Goal: Information Seeking & Learning: Understand process/instructions

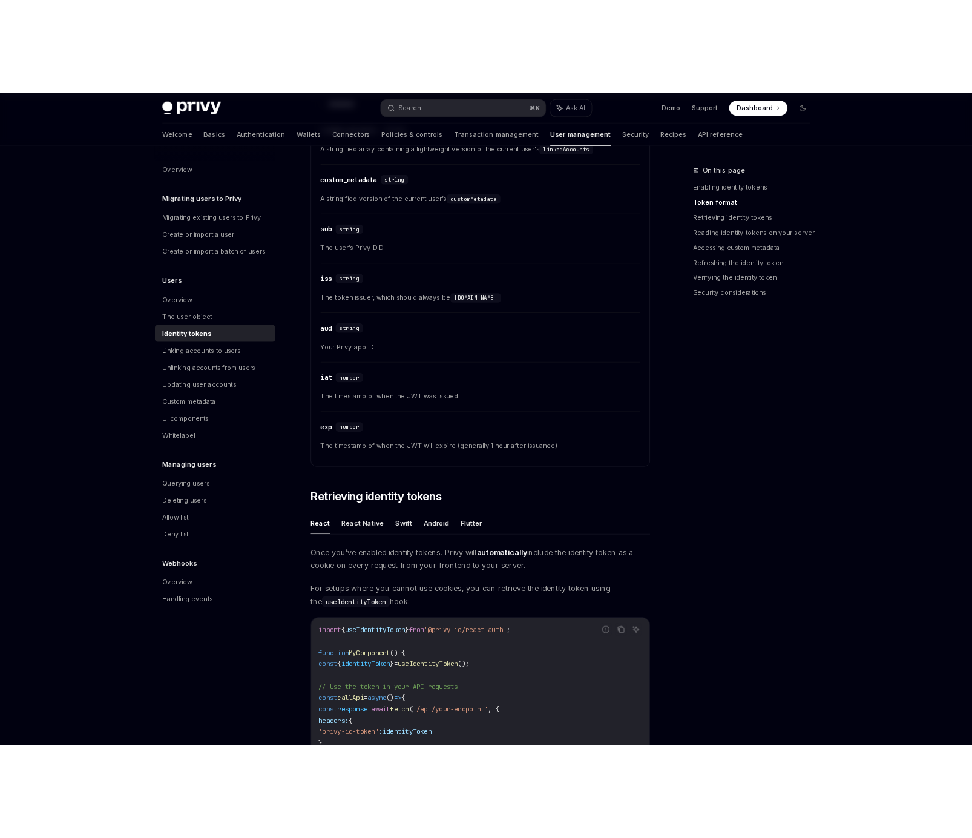
scroll to position [795, 0]
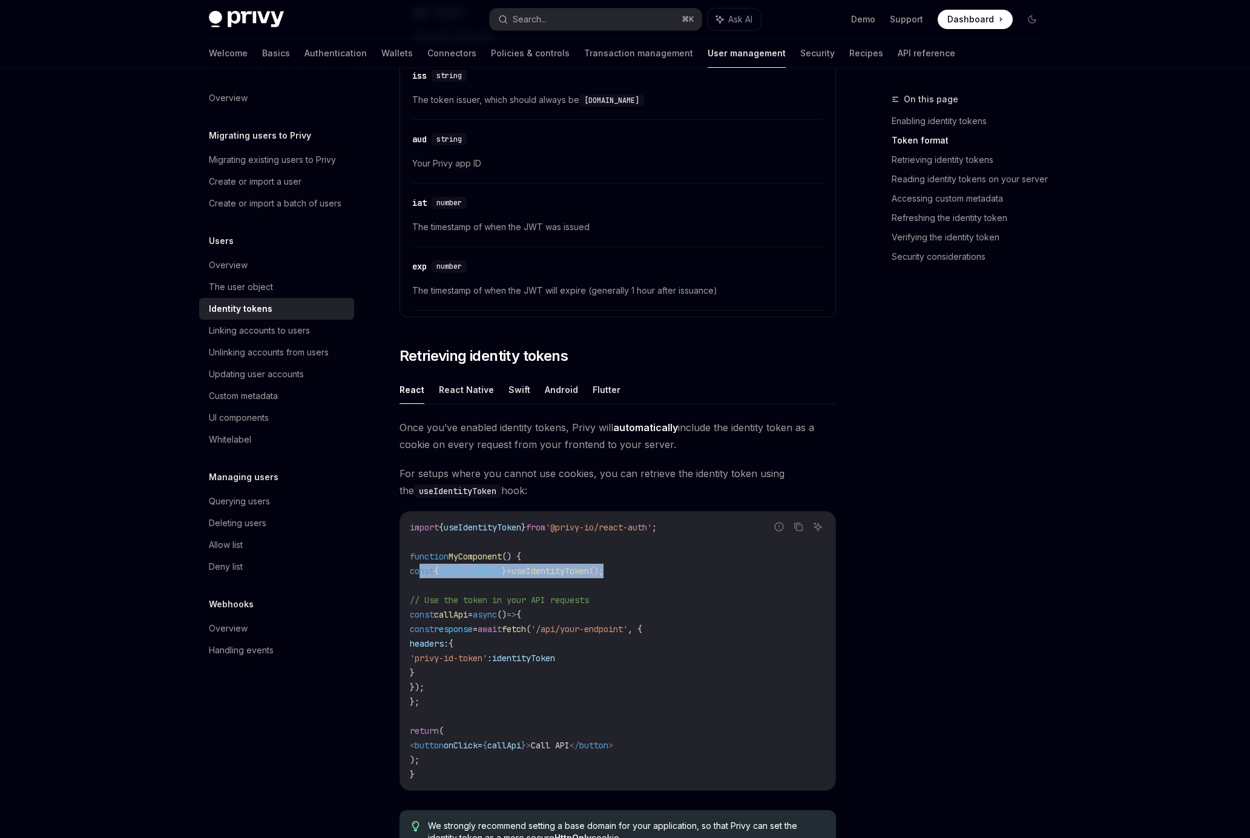
drag, startPoint x: 664, startPoint y: 570, endPoint x: 420, endPoint y: 569, distance: 244.5
click at [420, 569] on code "import { useIdentityToken } from '@privy-io/react-auth' ; function MyComponent …" at bounding box center [618, 650] width 416 height 261
copy span "const { identityToken } = useIdentityToken ();"
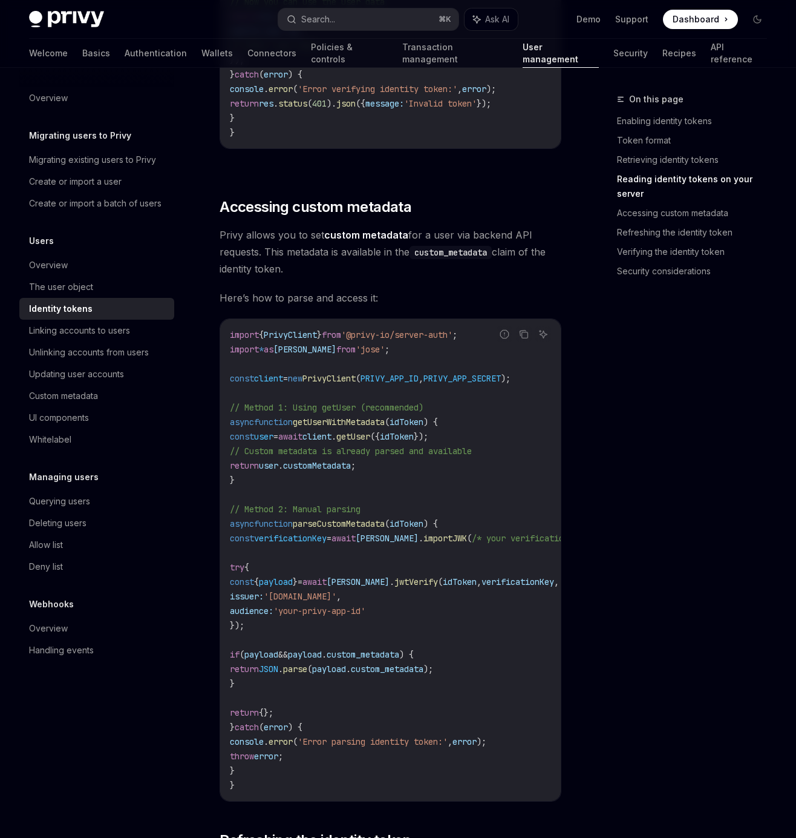
scroll to position [2182, 0]
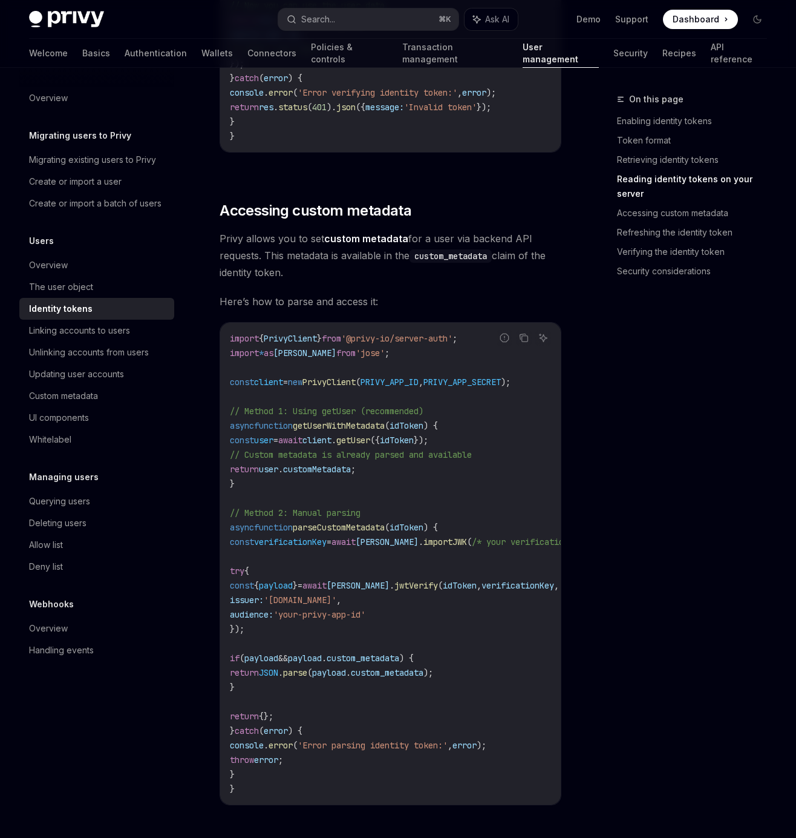
drag, startPoint x: 364, startPoint y: 343, endPoint x: 479, endPoint y: 341, distance: 115.0
click at [458, 341] on span "import { PrivyClient } from '@privy-io/server-auth' ;" at bounding box center [344, 338] width 228 height 11
copy span "'@privy-io/server-auth'"
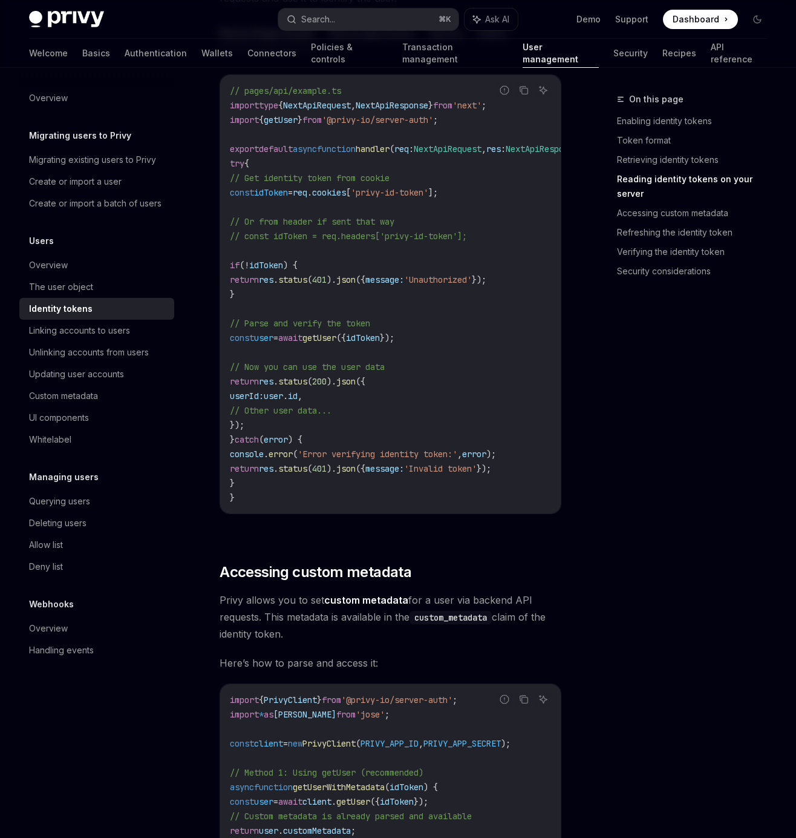
scroll to position [1505, 0]
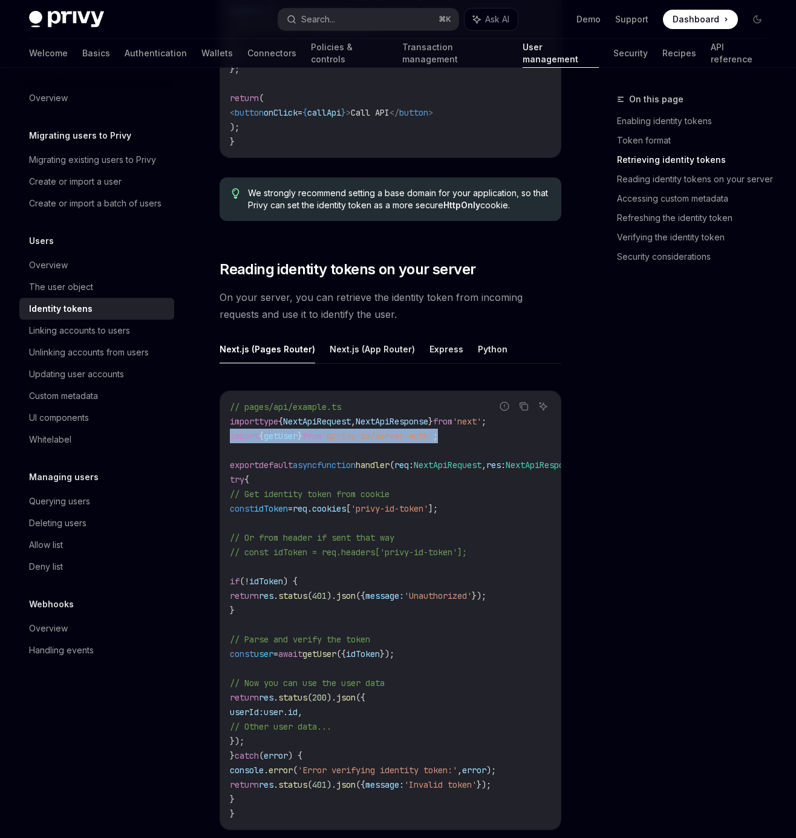
drag, startPoint x: 485, startPoint y: 435, endPoint x: 229, endPoint y: 432, distance: 256.0
click at [229, 432] on div "// pages/api/example.ts import type { NextApiRequest , NextApiResponse } from '…" at bounding box center [390, 610] width 341 height 438
copy span "import { getUser } from '@privy-io/server-auth' ;"
click at [355, 349] on button "Next.js (App Router)" at bounding box center [372, 349] width 85 height 28
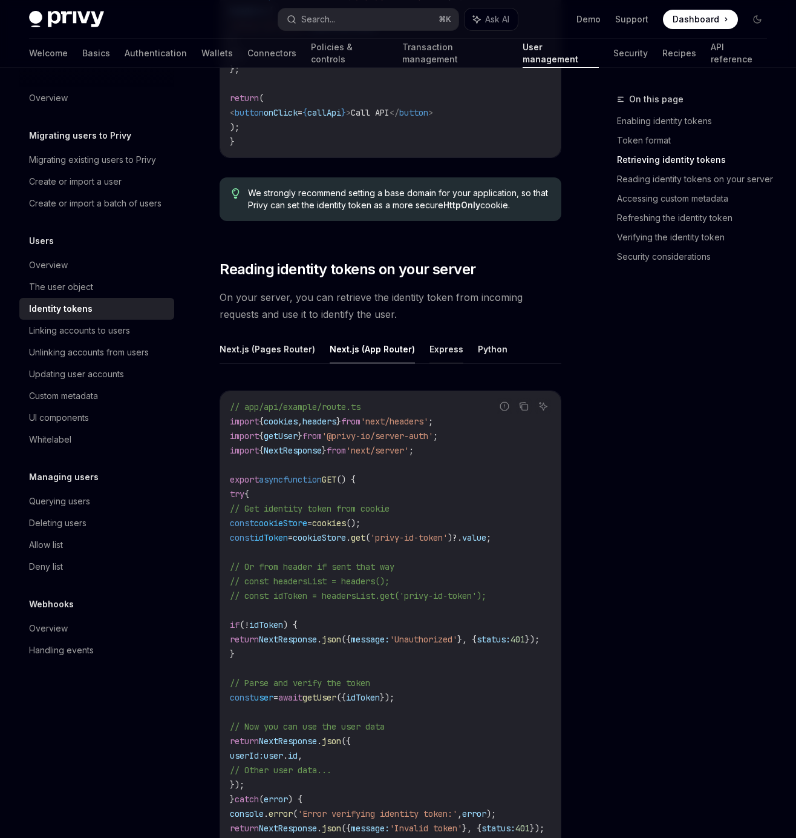
click at [437, 351] on button "Express" at bounding box center [447, 349] width 34 height 28
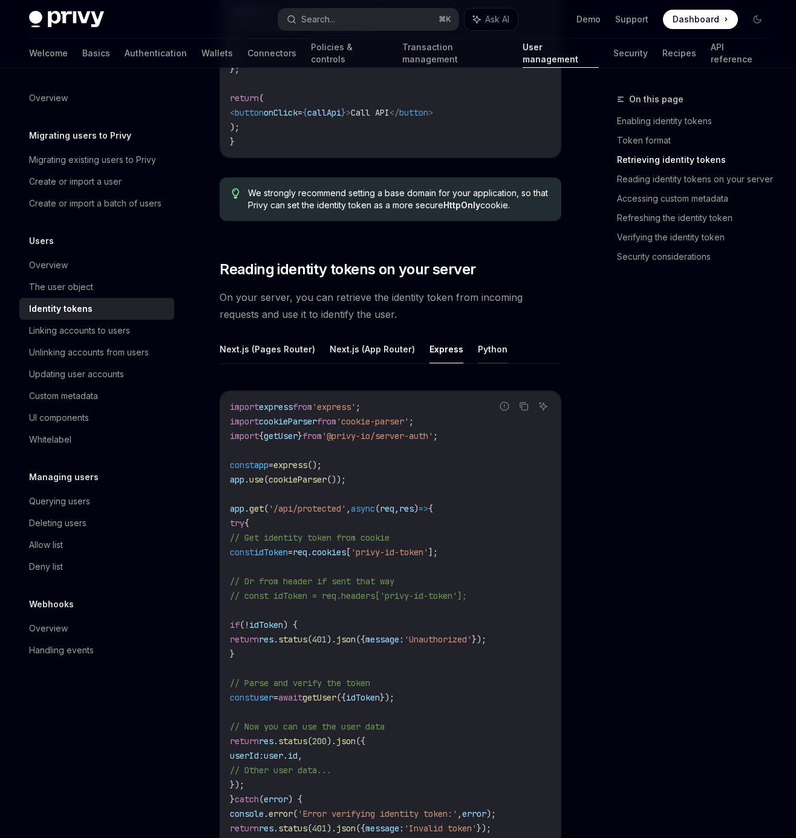
click at [479, 350] on button "Python" at bounding box center [493, 349] width 30 height 28
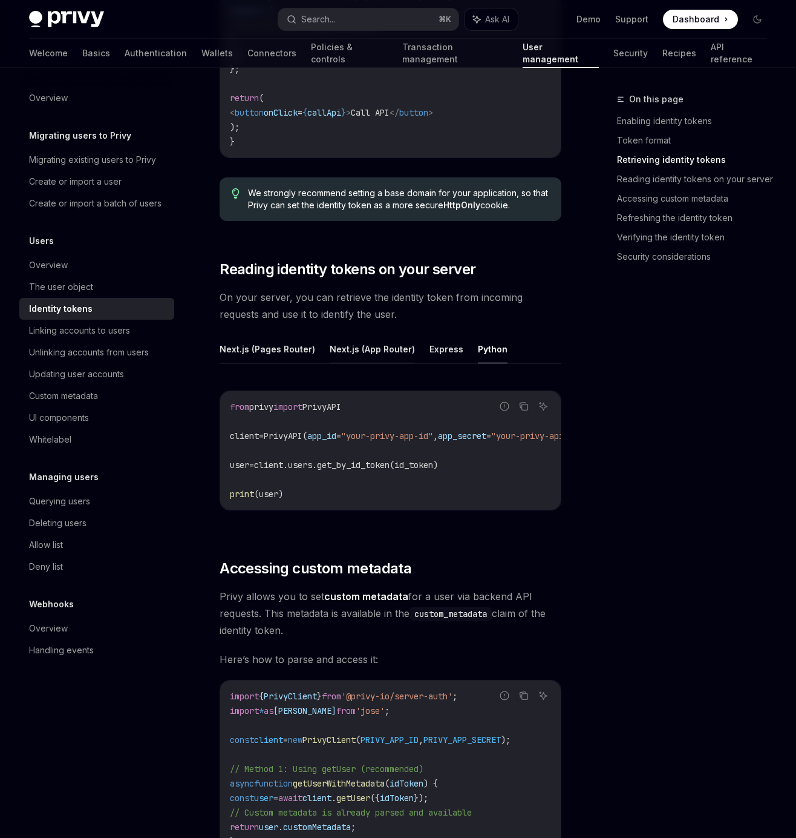
click at [364, 350] on button "Next.js (App Router)" at bounding box center [372, 349] width 85 height 28
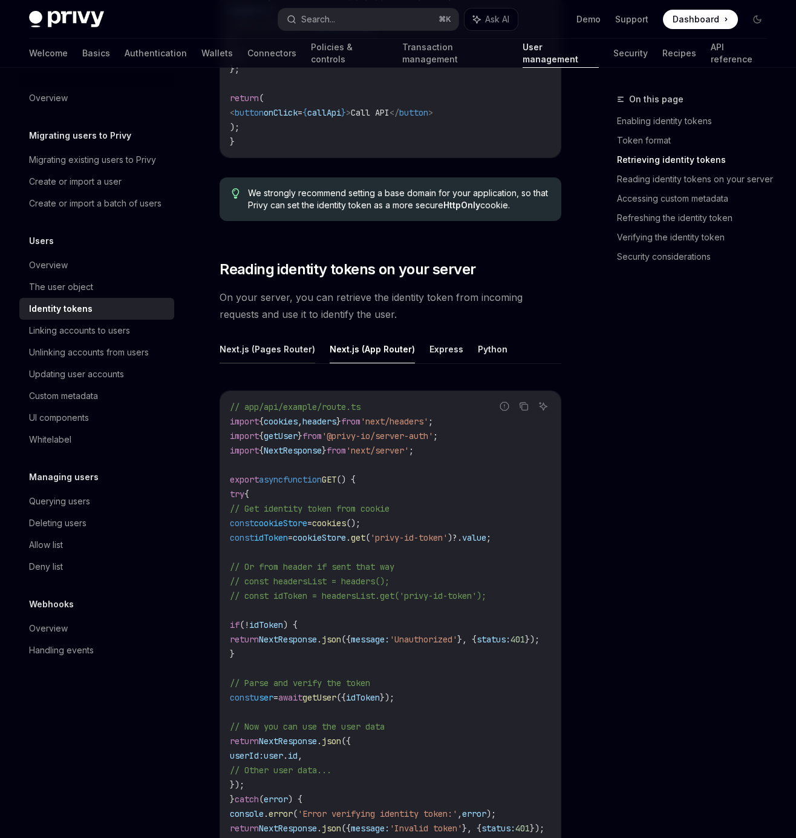
click at [293, 347] on button "Next.js (Pages Router)" at bounding box center [268, 349] width 96 height 28
type textarea "*"
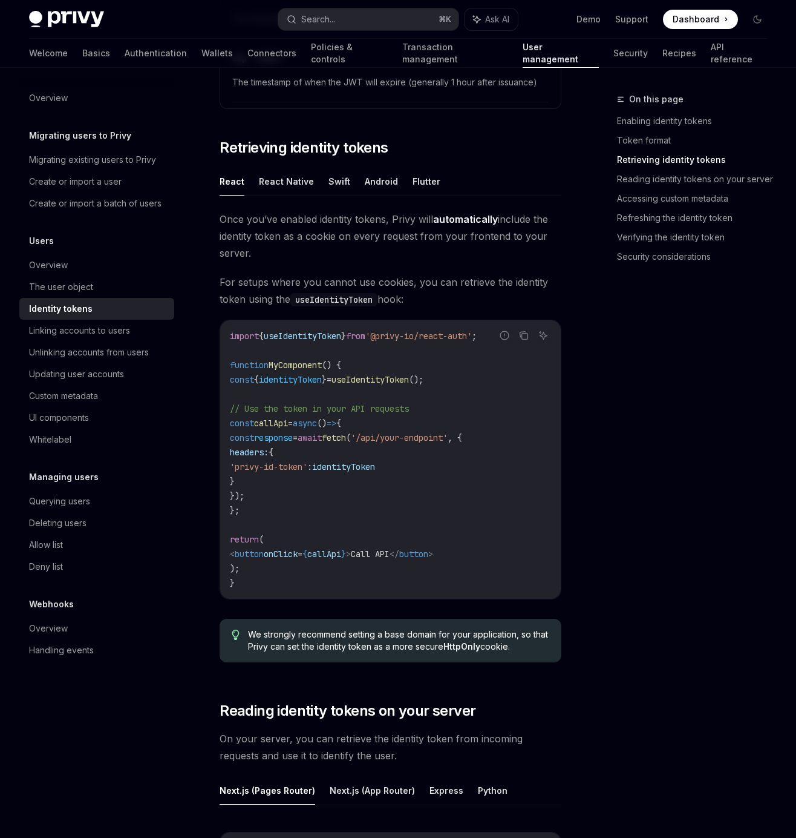
scroll to position [1063, 0]
